Goal: Task Accomplishment & Management: Manage account settings

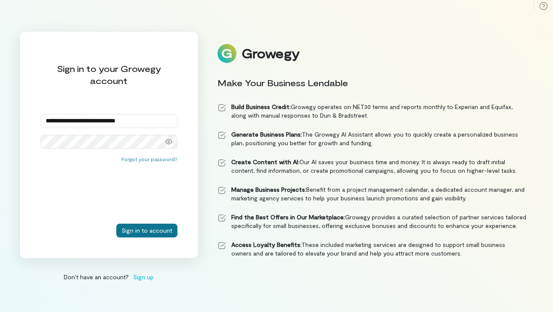
click at [145, 229] on button "Sign in to account" at bounding box center [146, 230] width 61 height 14
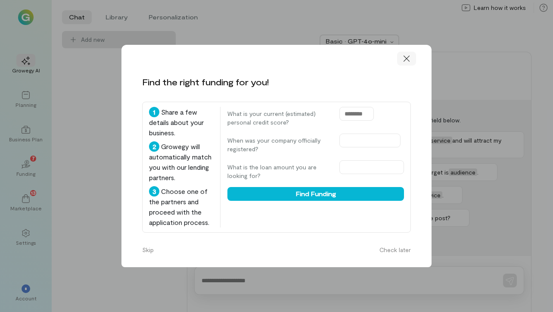
click at [408, 56] on icon at bounding box center [406, 58] width 9 height 9
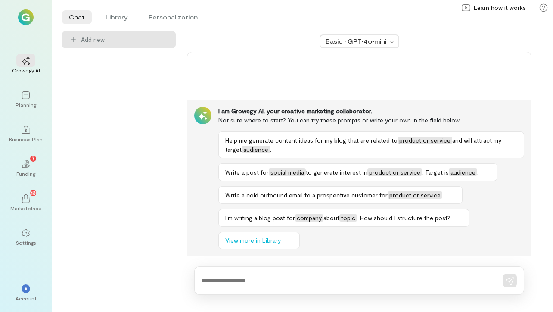
click at [151, 144] on div "Add new" at bounding box center [119, 171] width 114 height 281
click at [27, 237] on icon at bounding box center [26, 232] width 9 height 9
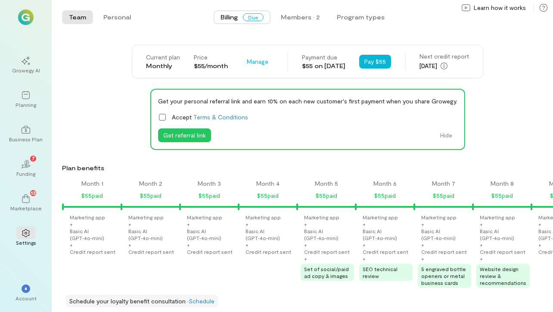
scroll to position [0, 1200]
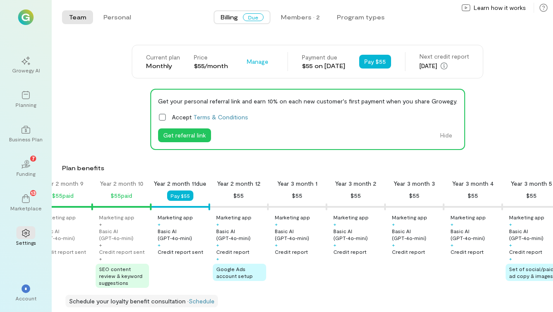
click at [166, 117] on icon at bounding box center [162, 117] width 9 height 9
click at [384, 60] on button "Pay $55" at bounding box center [375, 62] width 32 height 14
